Goal: Information Seeking & Learning: Learn about a topic

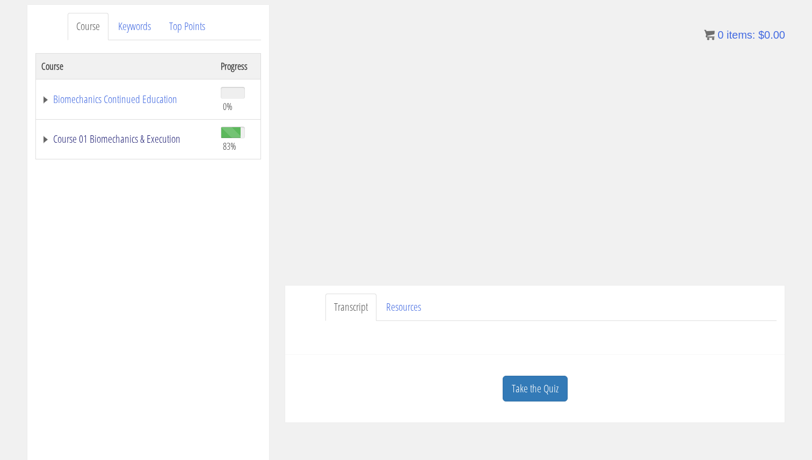
click at [133, 135] on link "Course 01 Biomechanics & Execution" at bounding box center [125, 139] width 169 height 11
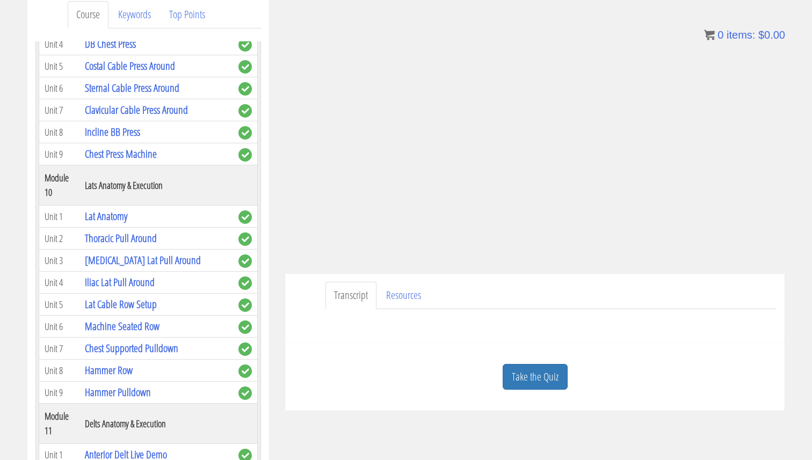
scroll to position [1948, 0]
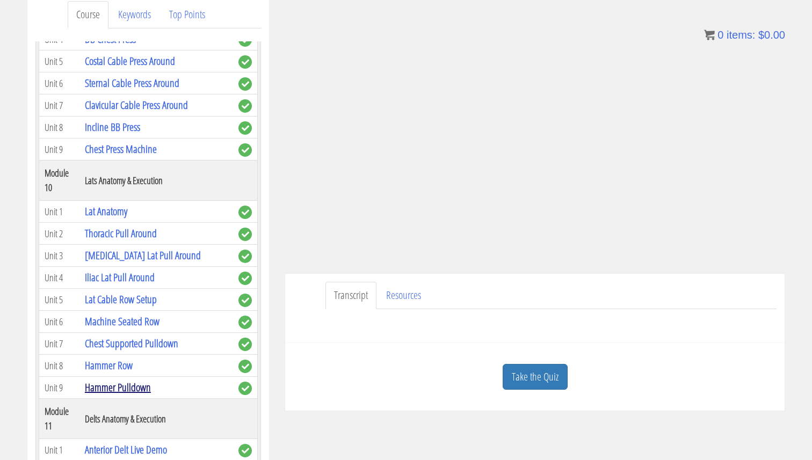
click at [120, 380] on link "Hammer Pulldown" at bounding box center [118, 387] width 66 height 14
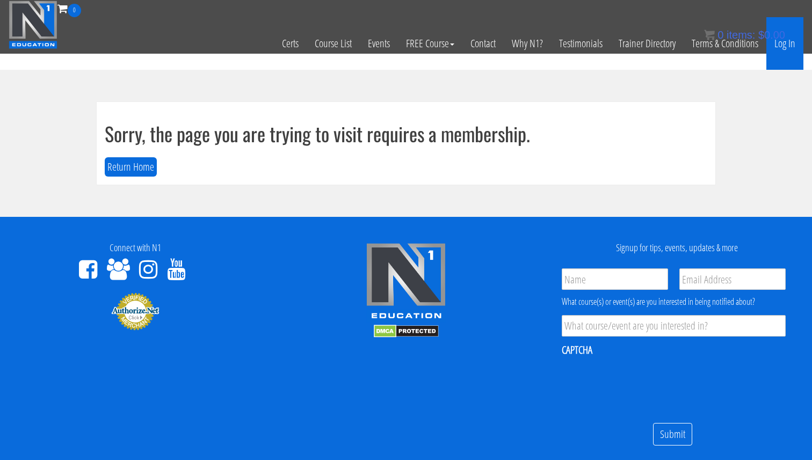
click at [788, 48] on link "Log In" at bounding box center [784, 43] width 37 height 53
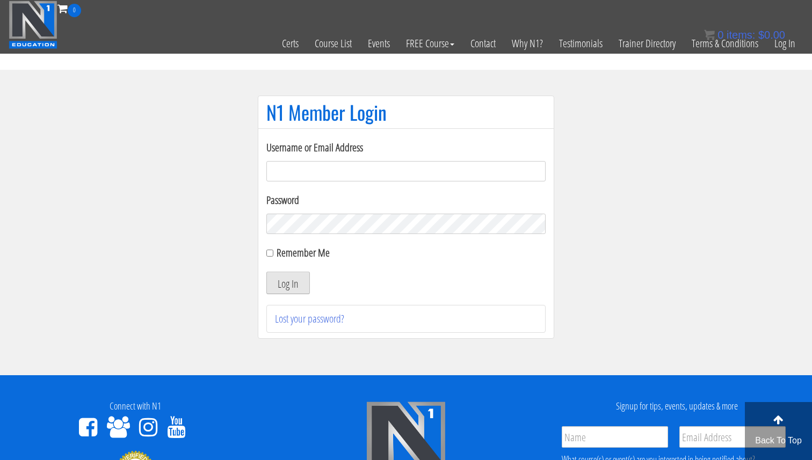
type input "Valerioacri@gmail.com"
click at [274, 279] on button "Log In" at bounding box center [287, 283] width 43 height 23
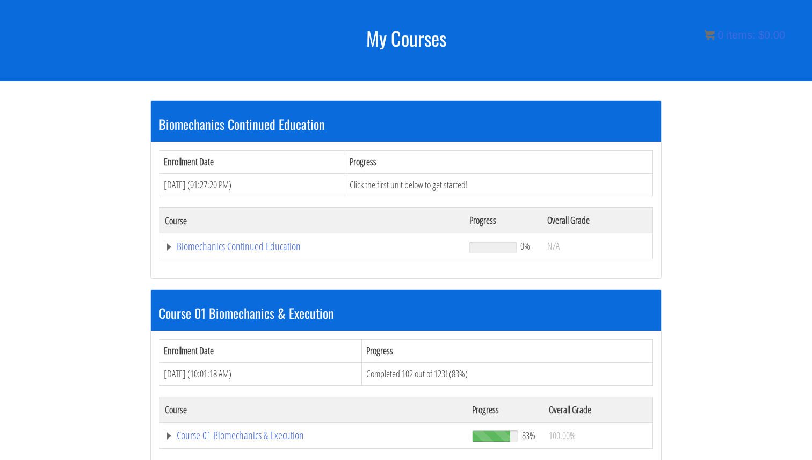
scroll to position [133, 0]
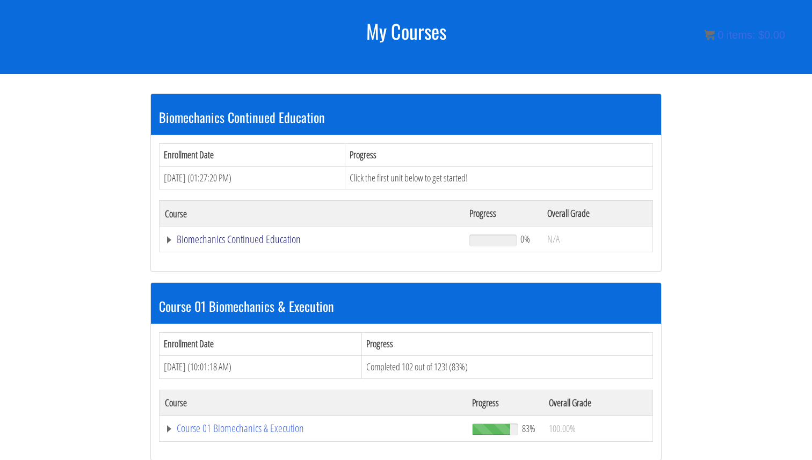
click at [295, 239] on link "Biomechanics Continued Education" at bounding box center [312, 239] width 294 height 11
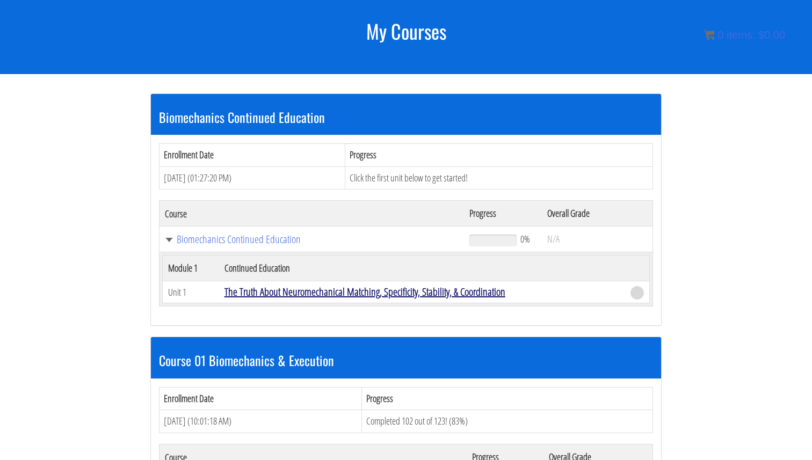
click at [310, 288] on link "The Truth About Neuromechanical Matching, Specificity, Stability, & Coordination" at bounding box center [364, 291] width 281 height 14
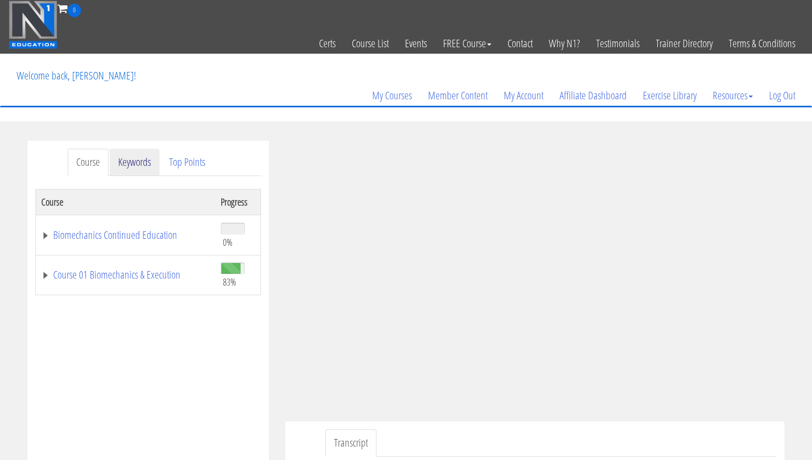
click at [131, 163] on link "Keywords" at bounding box center [134, 162] width 50 height 27
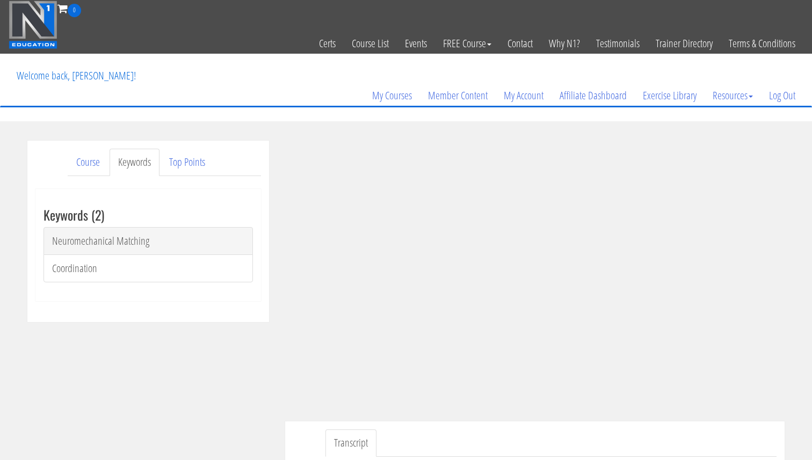
click at [143, 239] on link "Neuromechanical Matching" at bounding box center [147, 241] width 209 height 28
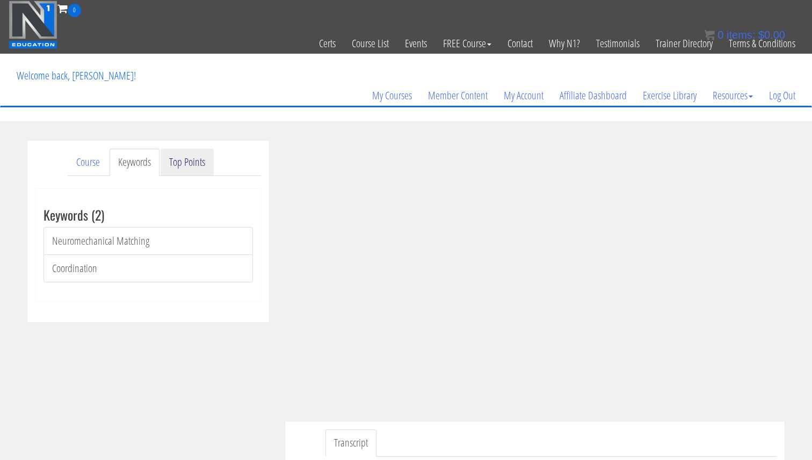
click at [196, 154] on link "Top Points" at bounding box center [186, 162] width 53 height 27
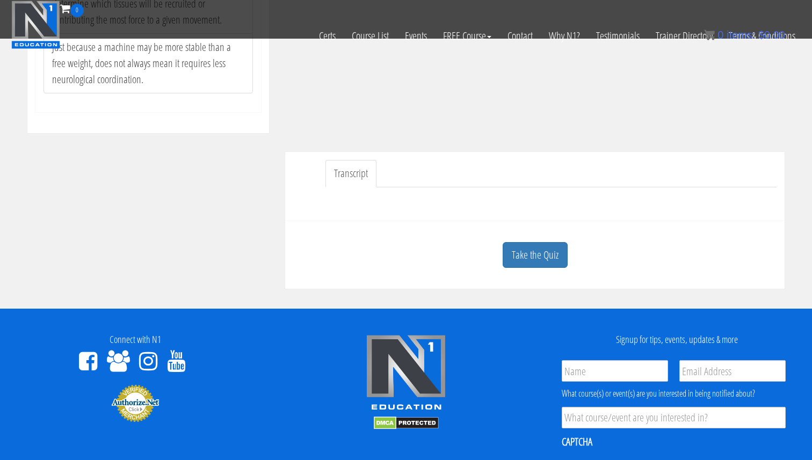
scroll to position [203, 0]
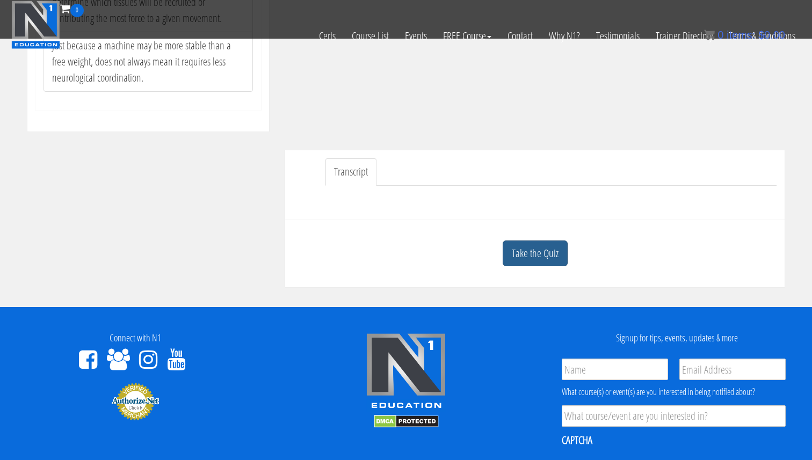
click at [549, 251] on link "Take the Quiz" at bounding box center [534, 253] width 65 height 26
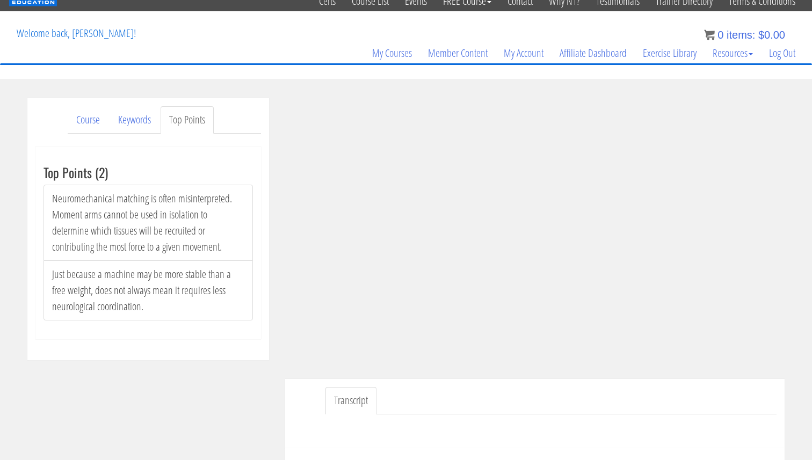
scroll to position [36, 0]
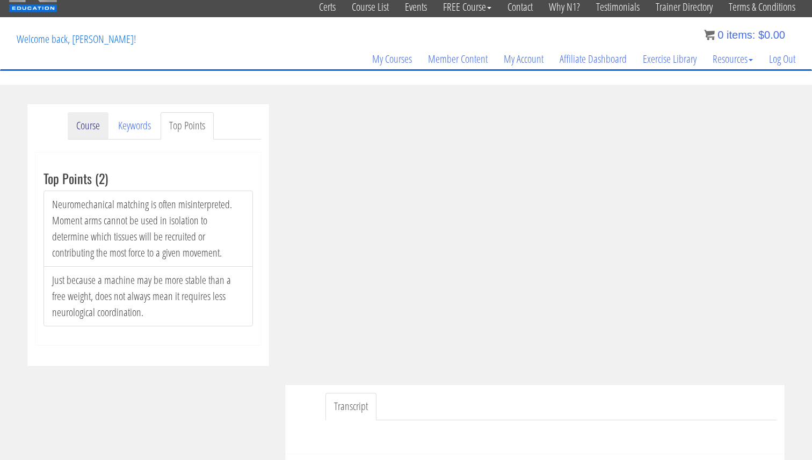
click at [86, 121] on link "Course" at bounding box center [88, 125] width 41 height 27
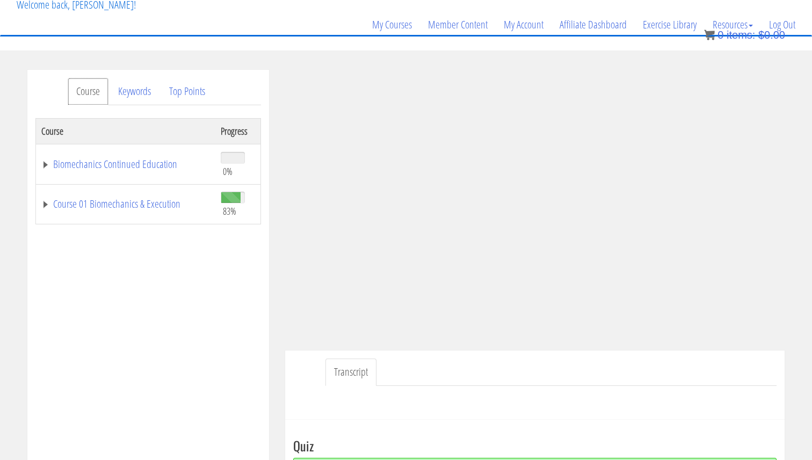
scroll to position [81, 0]
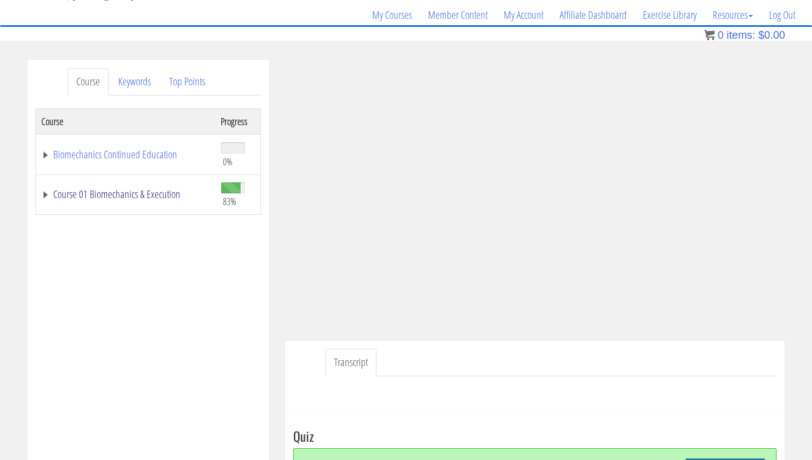
click at [115, 192] on link "Course 01 Biomechanics & Execution" at bounding box center [125, 194] width 169 height 11
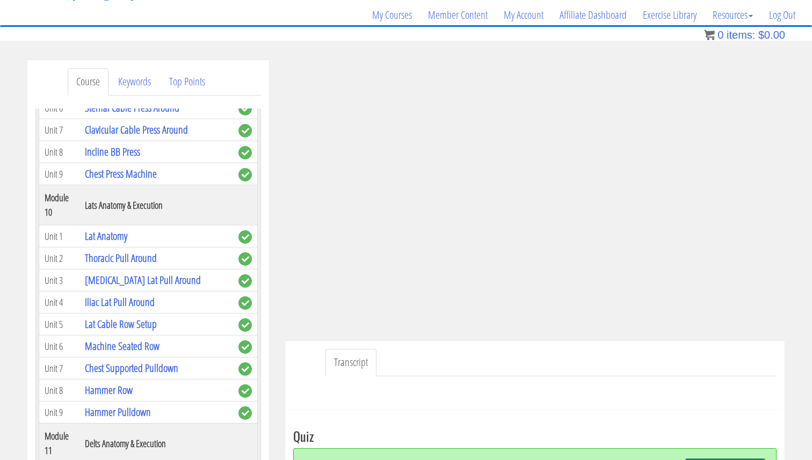
scroll to position [2102, 0]
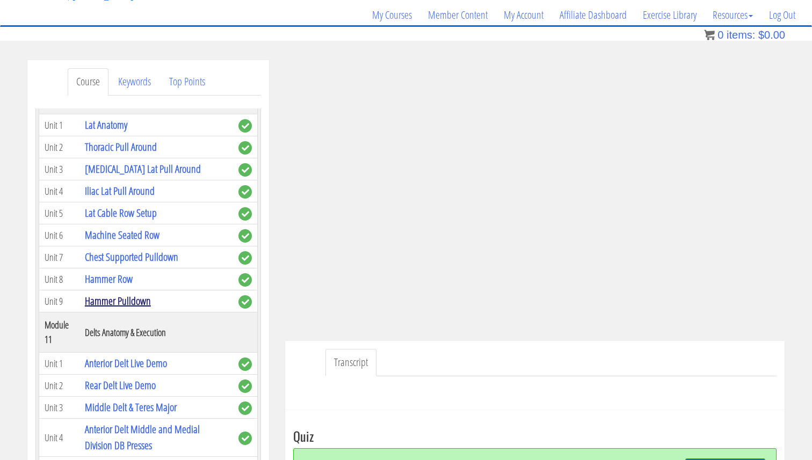
click at [144, 294] on link "Hammer Pulldown" at bounding box center [118, 301] width 66 height 14
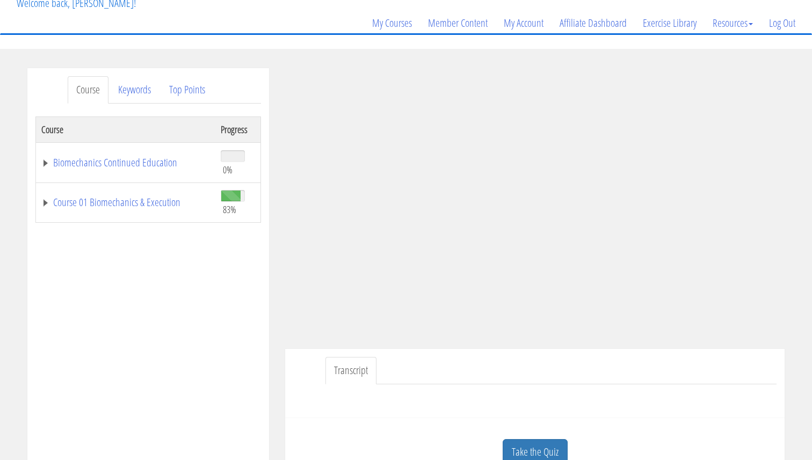
scroll to position [78, 0]
